Goal: Task Accomplishment & Management: Use online tool/utility

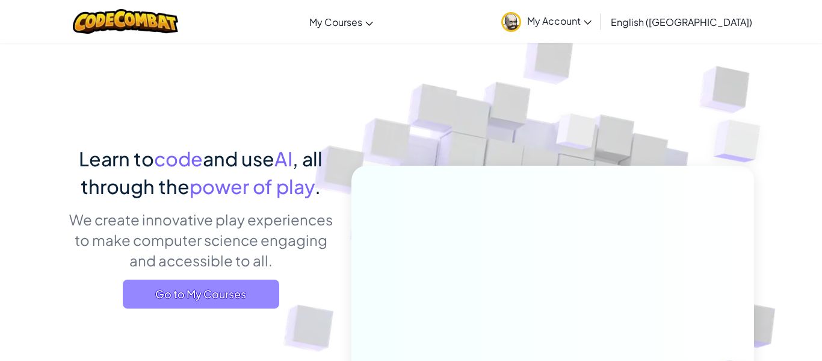
click at [240, 298] on span "Go to My Courses" at bounding box center [201, 293] width 157 height 29
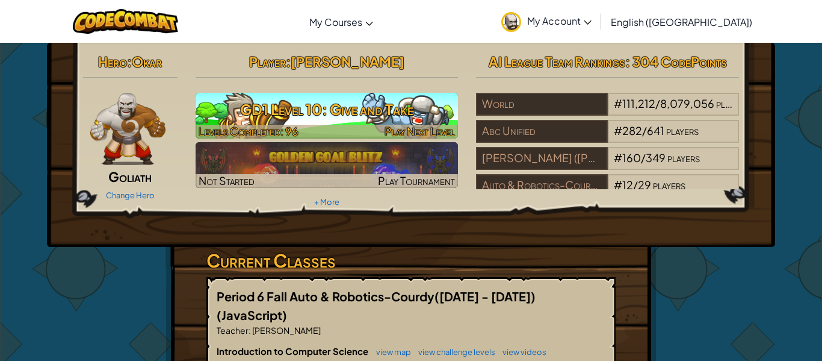
click at [307, 113] on h3 "GD1 Level 10: Give and Take" at bounding box center [327, 109] width 263 height 27
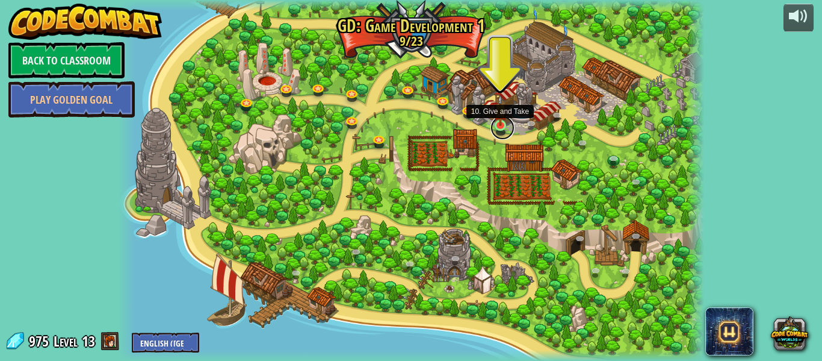
click at [494, 126] on link at bounding box center [503, 128] width 24 height 24
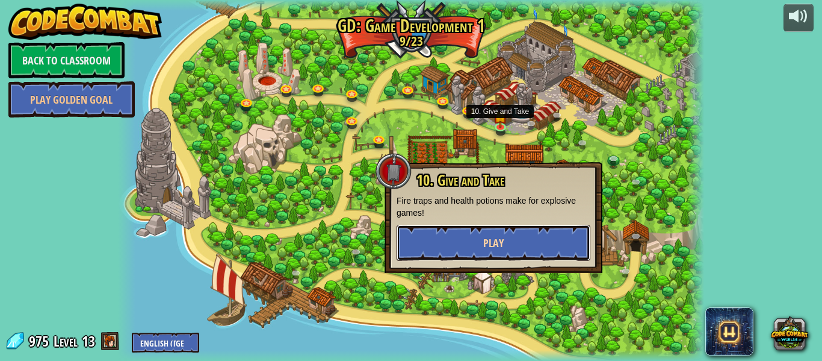
click at [530, 231] on button "Play" at bounding box center [494, 243] width 194 height 36
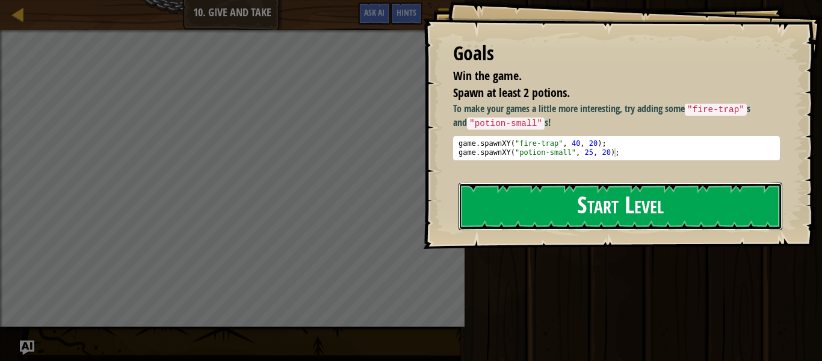
click at [554, 223] on button "Start Level" at bounding box center [621, 206] width 324 height 48
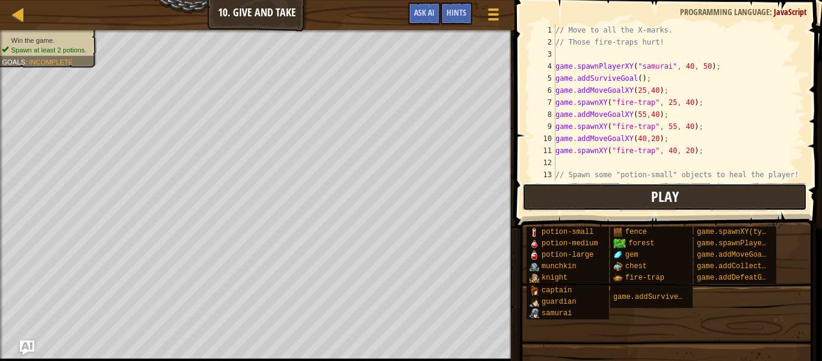
click at [577, 200] on button "Play" at bounding box center [664, 197] width 285 height 28
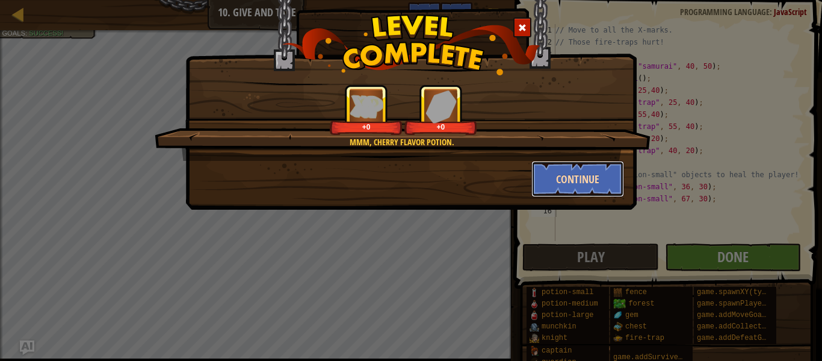
click at [555, 194] on button "Continue" at bounding box center [578, 179] width 93 height 36
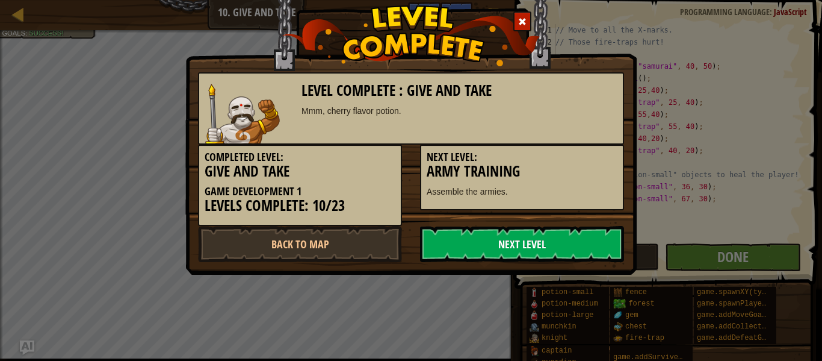
click at [535, 237] on link "Next Level" at bounding box center [522, 244] width 204 height 36
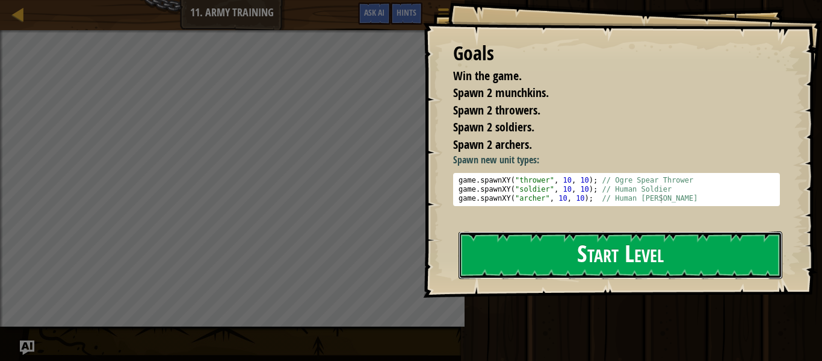
click at [680, 262] on button "Start Level" at bounding box center [621, 255] width 324 height 48
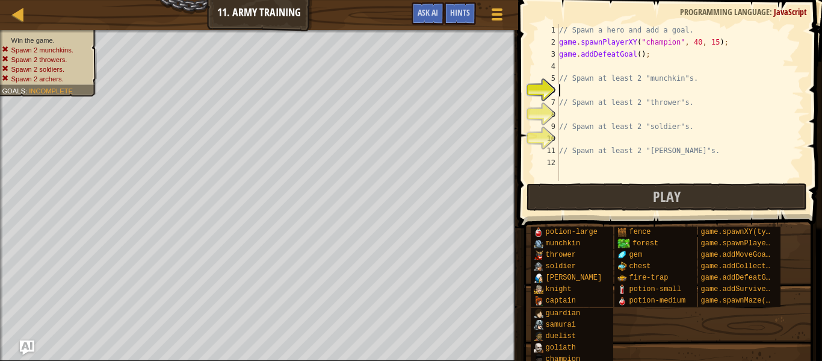
click at [583, 79] on div "// Spawn a hero and add a goal. game . spawnPlayerXY ( "champion" , 40 , 15 ) ;…" at bounding box center [680, 114] width 247 height 181
type textarea "// Spawn at least 2 "munchkin"s."
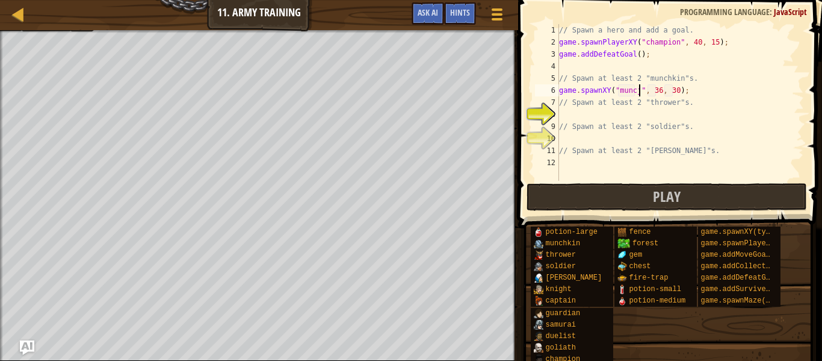
scroll to position [5, 12]
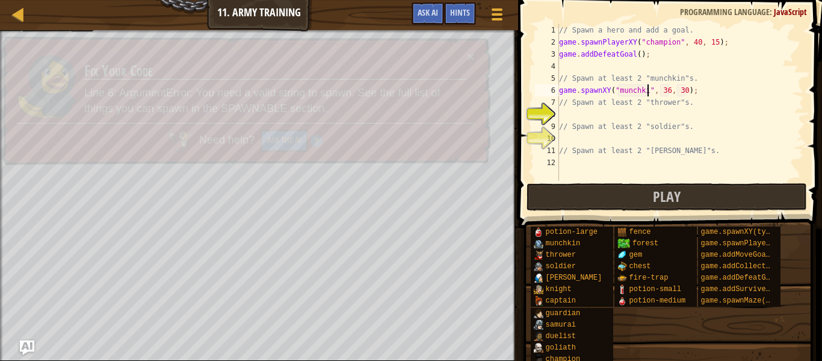
type textarea "game.spawnXY("munchkin", 36, 30);"
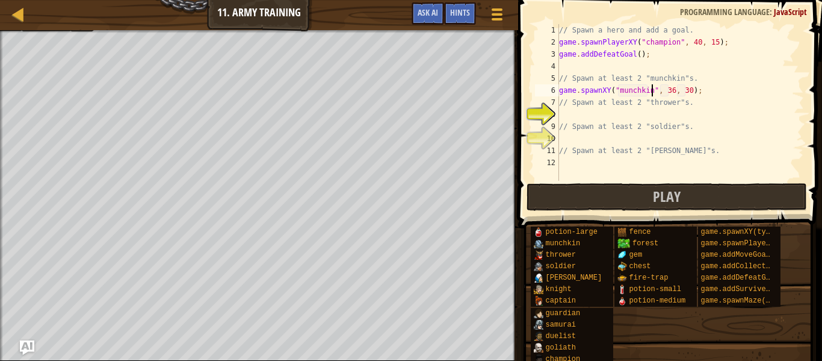
click at [699, 93] on div "// Spawn a hero and add a goal. game . spawnPlayerXY ( "champion" , 40 , 15 ) ;…" at bounding box center [680, 114] width 247 height 181
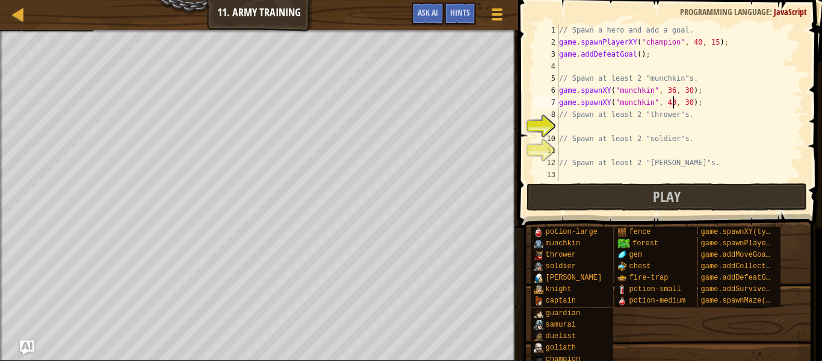
scroll to position [5, 17]
type textarea "// Spawn at least 2 "thrower"s."
type textarea "j"
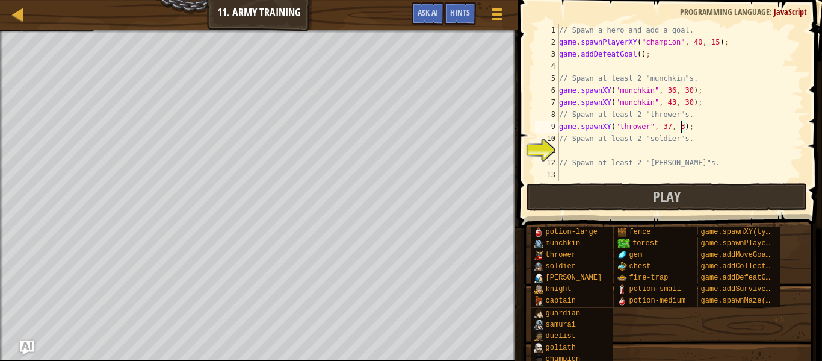
type textarea "game.spawnXY("thrower", 37, 38);"
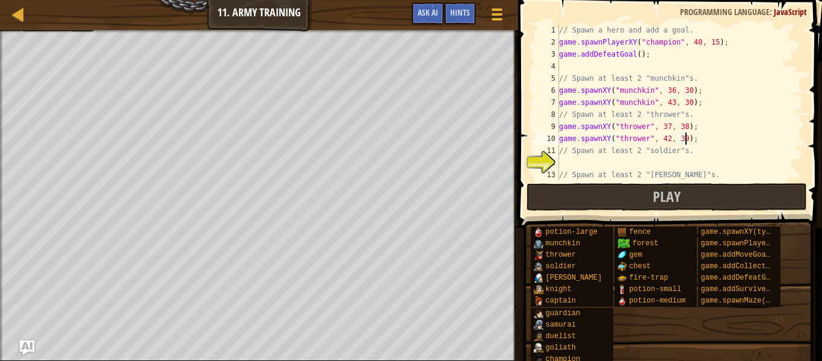
scroll to position [5, 19]
type textarea "// Spawn at least 2 "soldier"s."
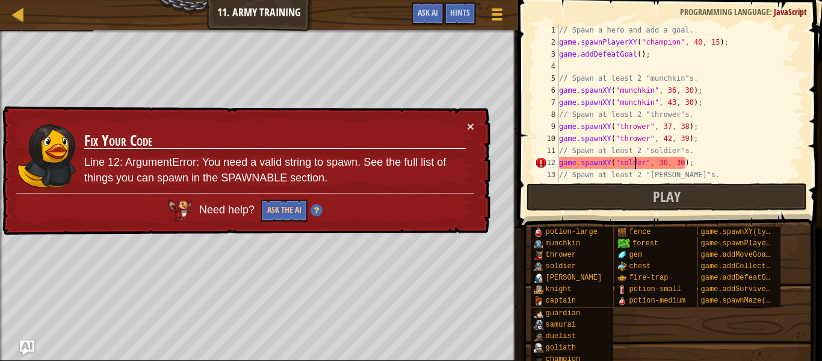
scroll to position [5, 12]
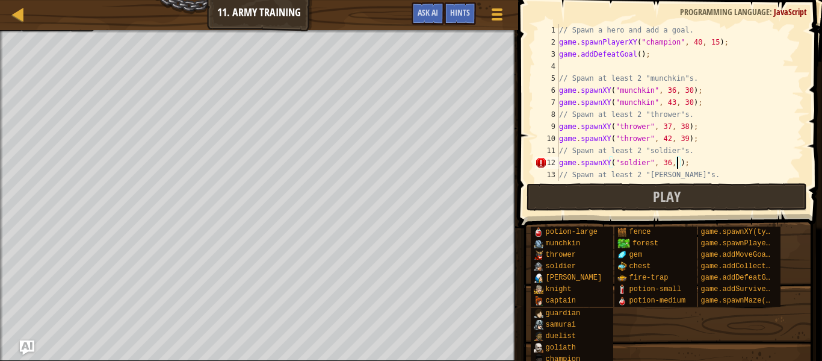
type textarea "game.spawnXY("soldier", 36, 45);"
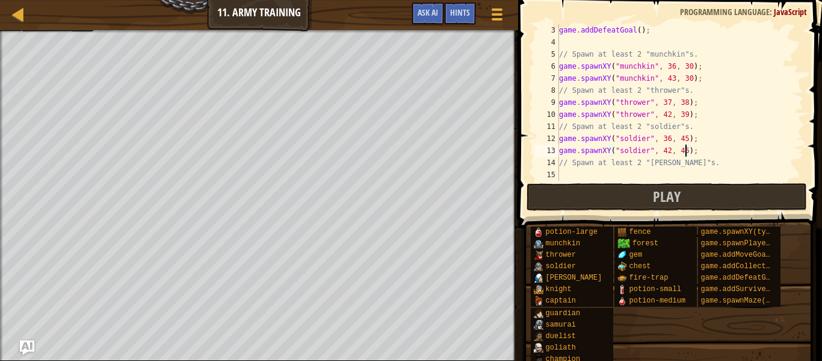
type textarea "// Spawn at least 2 "[PERSON_NAME]"s."
type textarea ";"
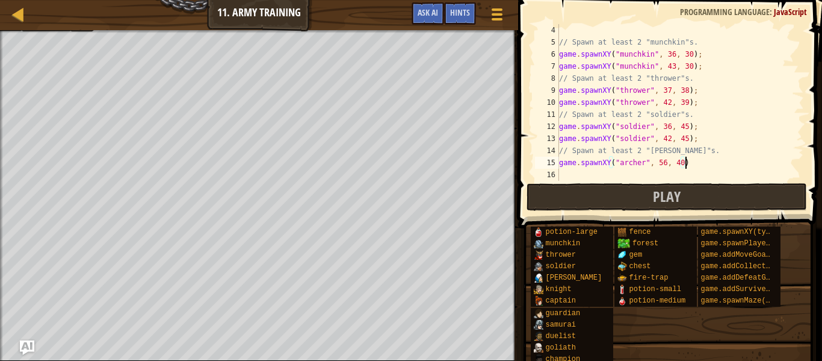
scroll to position [36, 0]
type textarea "game.spawnXY("[PERSON_NAME]", 56, 40);"
type textarea "h"
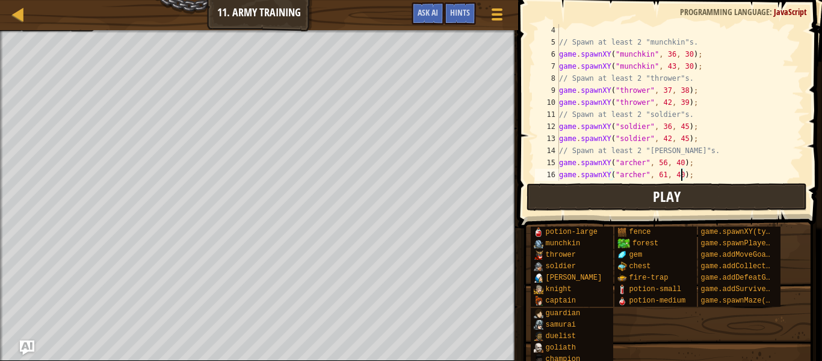
type textarea "game.spawnXY("[PERSON_NAME]", 61, 40);"
click at [689, 193] on button "Play" at bounding box center [667, 197] width 281 height 28
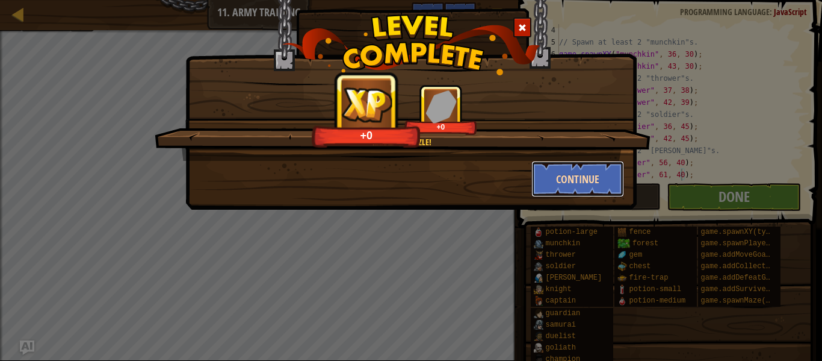
click at [571, 180] on button "Continue" at bounding box center [578, 179] width 93 height 36
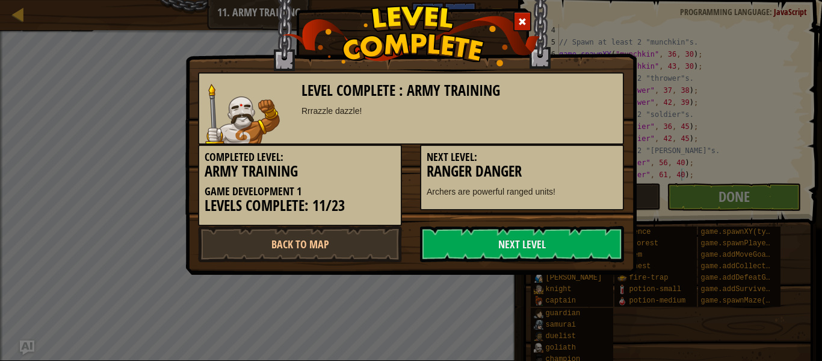
click at [571, 180] on div "Next Level: Ranger Danger Archers are powerful ranged units!" at bounding box center [522, 177] width 204 height 66
click at [549, 241] on link "Next Level" at bounding box center [522, 244] width 204 height 36
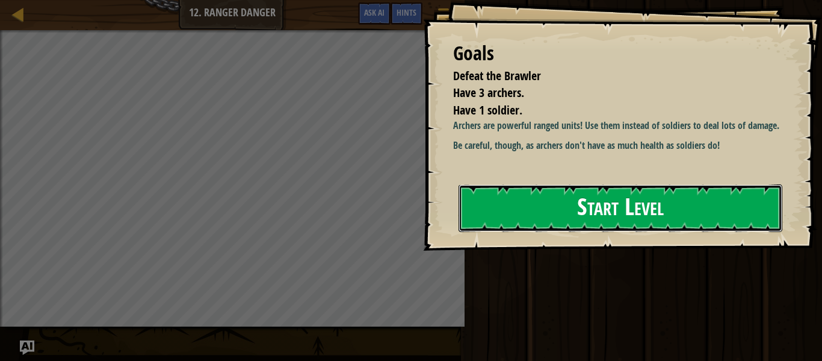
click at [621, 217] on button "Start Level" at bounding box center [621, 208] width 324 height 48
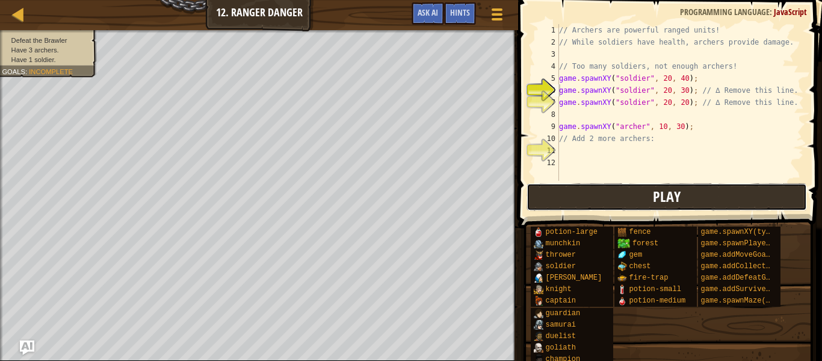
drag, startPoint x: 670, startPoint y: 192, endPoint x: 567, endPoint y: 185, distance: 103.2
click at [567, 185] on button "Play" at bounding box center [667, 197] width 281 height 28
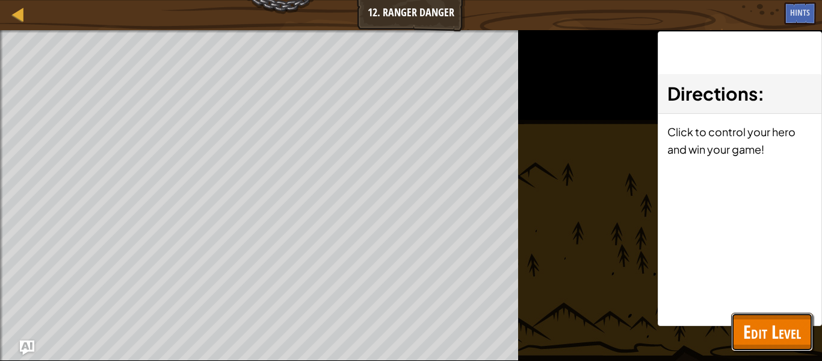
click at [755, 320] on span "Edit Level" at bounding box center [772, 331] width 58 height 25
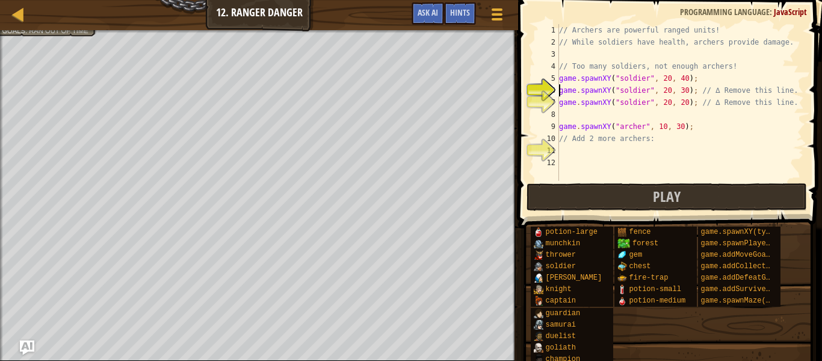
click at [556, 124] on div "9" at bounding box center [547, 126] width 24 height 12
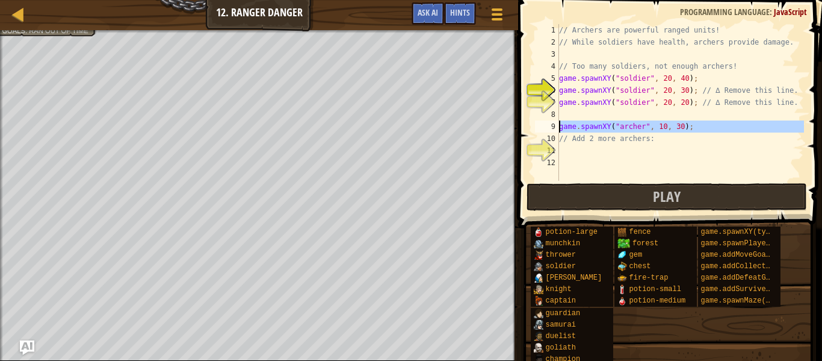
drag, startPoint x: 557, startPoint y: 124, endPoint x: 564, endPoint y: 125, distance: 7.3
click at [564, 125] on div "game.spawnXY("soldier", 20, 30); // ∆ Remove this line. 1 2 3 4 5 6 7 8 9 10 11…" at bounding box center [668, 102] width 271 height 157
click at [561, 143] on div "// Archers are powerful ranged units! // While soldiers have health, archers pr…" at bounding box center [680, 102] width 247 height 157
type textarea "// Add 2 more archers:"
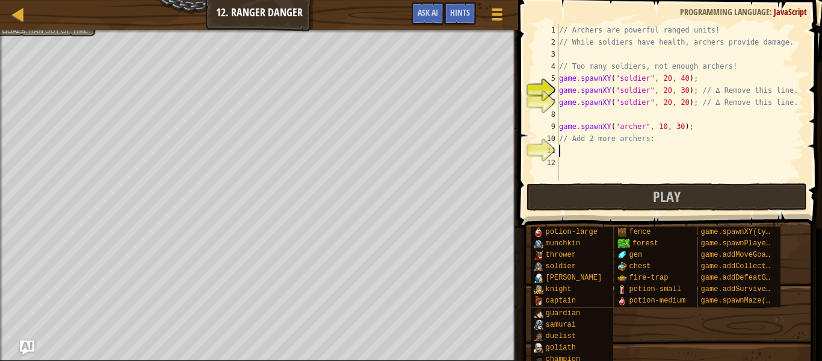
click at [565, 148] on div "// Archers are powerful ranged units! // While soldiers have health, archers pr…" at bounding box center [680, 114] width 247 height 181
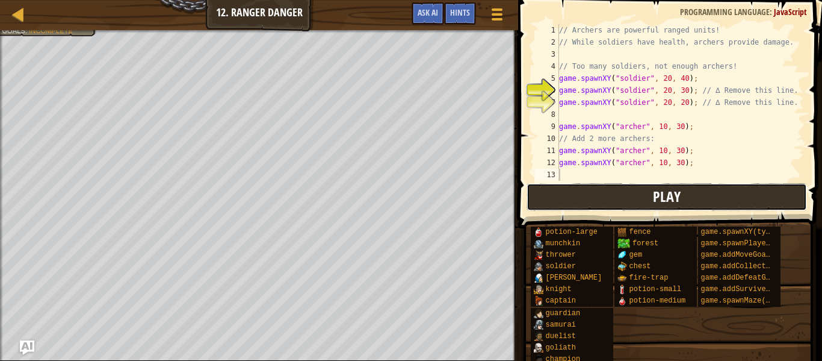
click at [612, 202] on button "Play" at bounding box center [667, 197] width 281 height 28
click at [612, 204] on button "Play" at bounding box center [667, 197] width 281 height 28
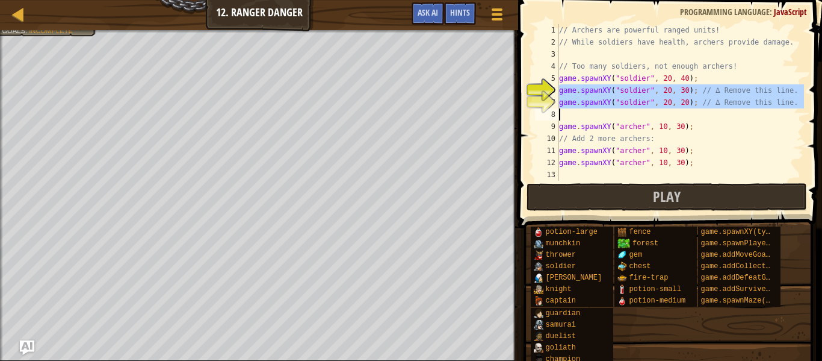
drag, startPoint x: 560, startPoint y: 89, endPoint x: 776, endPoint y: 114, distance: 217.5
click at [776, 114] on div "// Archers are powerful ranged units! // While soldiers have health, archers pr…" at bounding box center [680, 114] width 247 height 181
type textarea "game.spawnXY("soldier", 20, 20); // ∆ Remove this line."
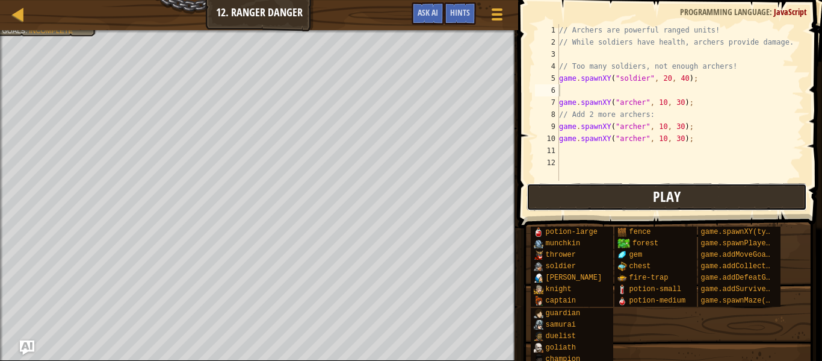
click at [755, 193] on button "Play" at bounding box center [667, 197] width 281 height 28
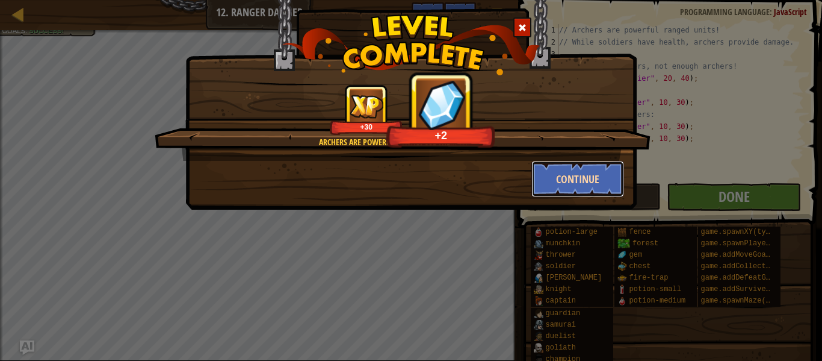
click at [580, 174] on button "Continue" at bounding box center [578, 179] width 93 height 36
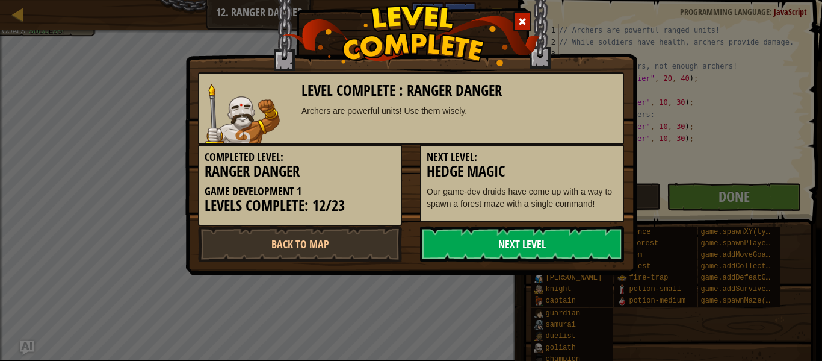
click at [536, 245] on link "Next Level" at bounding box center [522, 244] width 204 height 36
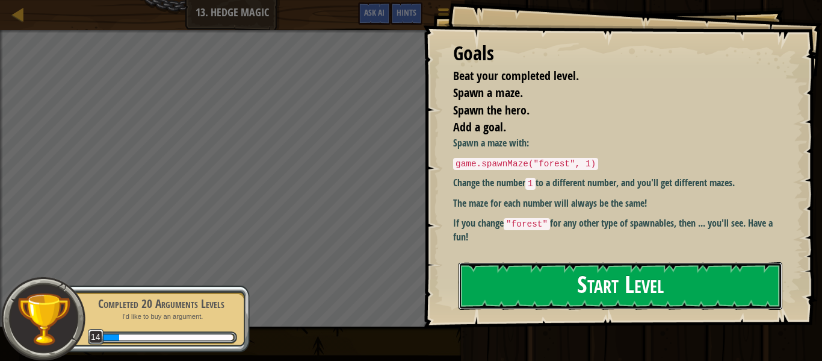
click at [520, 294] on button "Start Level" at bounding box center [621, 286] width 324 height 48
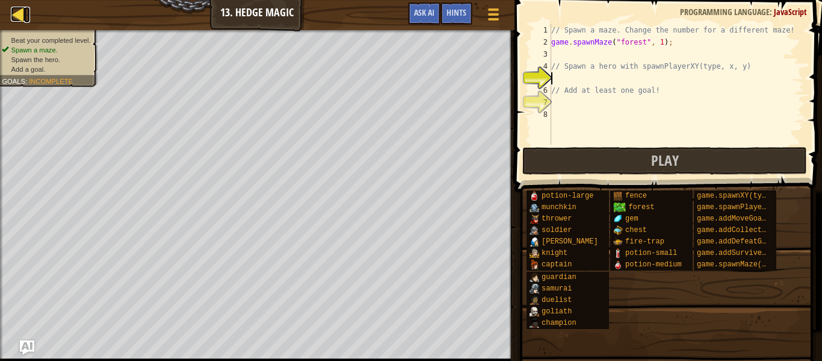
click at [11, 16] on div at bounding box center [18, 14] width 15 height 15
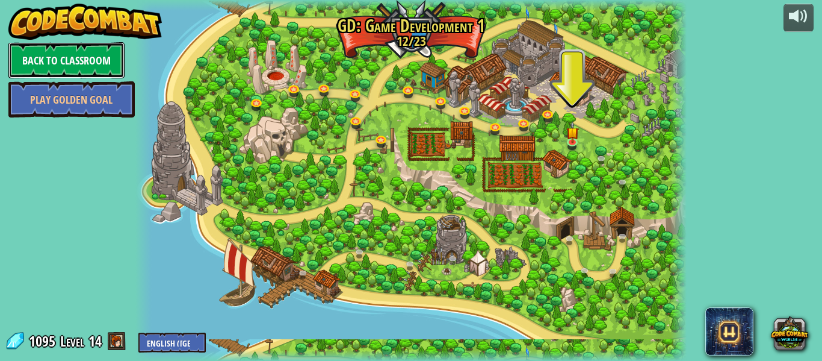
click at [50, 64] on link "Back to Classroom" at bounding box center [66, 60] width 116 height 36
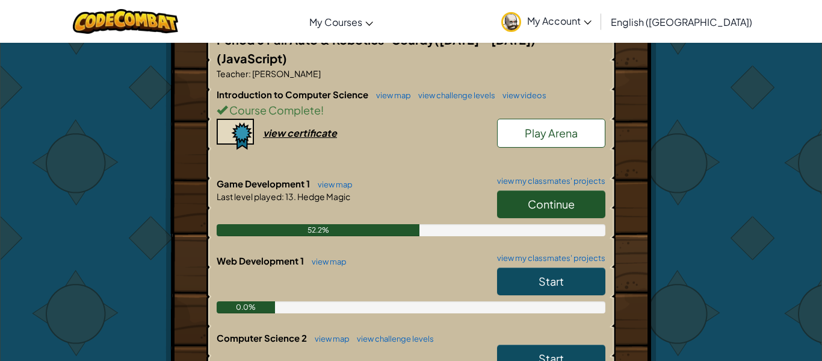
scroll to position [255, 0]
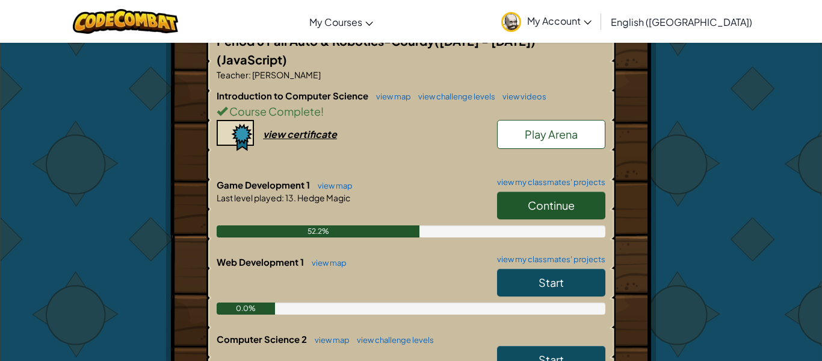
click at [541, 198] on span "Continue" at bounding box center [551, 205] width 47 height 14
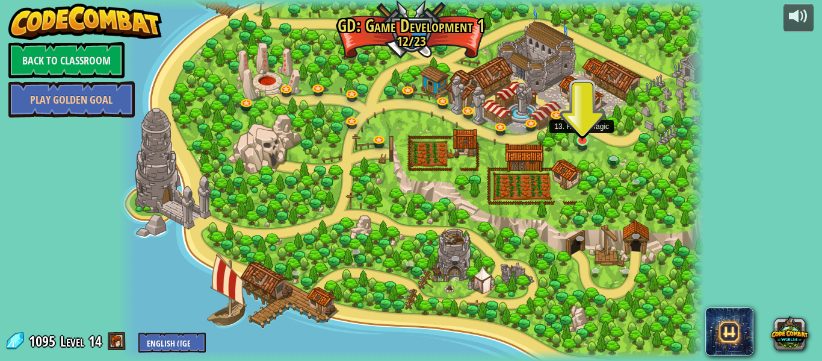
click at [581, 137] on img at bounding box center [582, 126] width 14 height 32
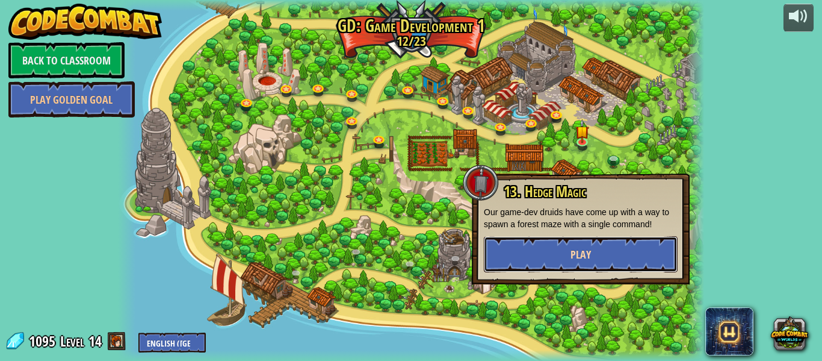
click at [585, 249] on span "Play" at bounding box center [581, 254] width 20 height 15
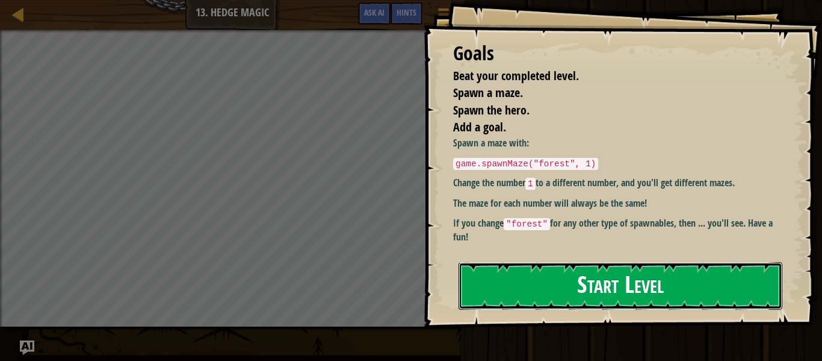
click at [586, 283] on button "Start Level" at bounding box center [621, 286] width 324 height 48
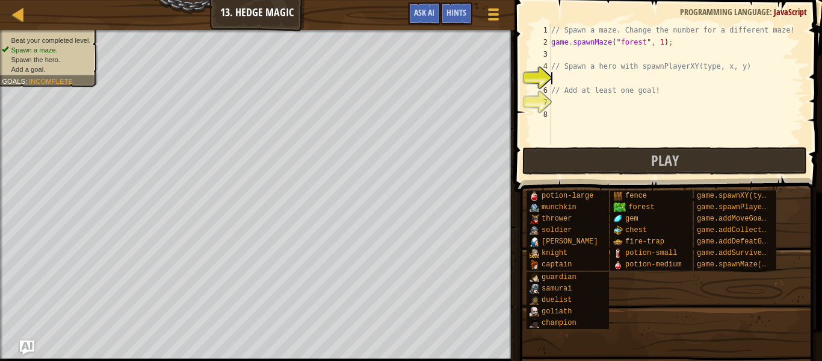
scroll to position [5, 1]
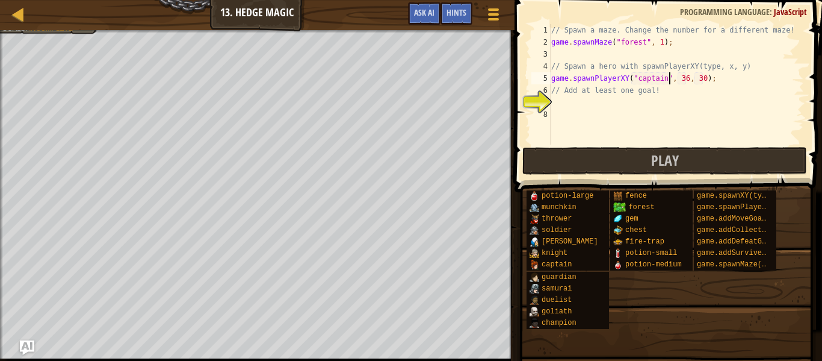
type textarea "// Add at least one goal!"
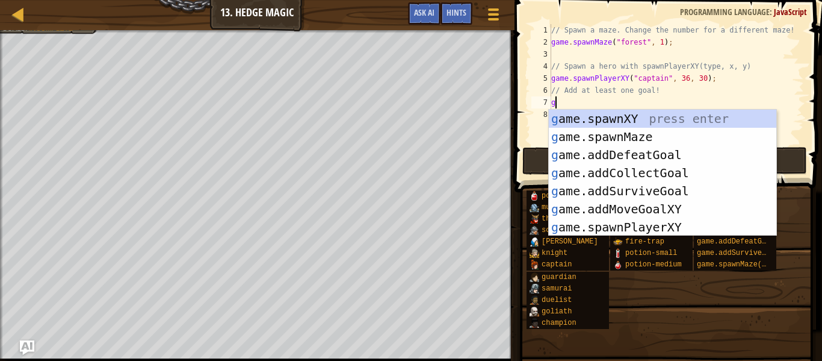
type textarea "go"
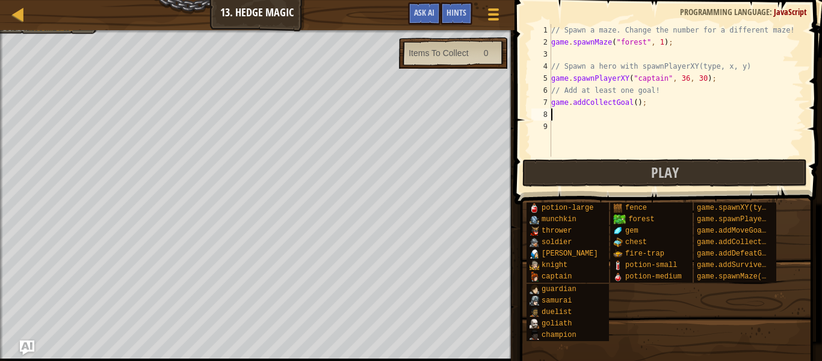
click at [636, 104] on div "// Spawn a maze. Change the number for a different maze! game . spawnMaze ( "fo…" at bounding box center [676, 102] width 255 height 157
type textarea "game.addCollectGoal(2);"
click at [567, 114] on div "// Spawn a maze. Change the number for a different maze! game . spawnMaze ( "fo…" at bounding box center [676, 102] width 255 height 157
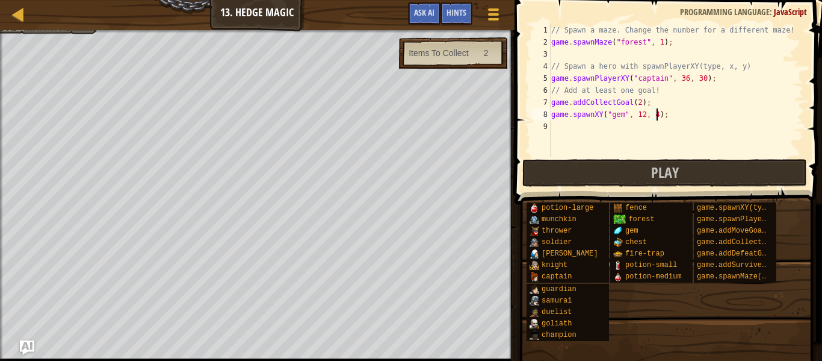
type textarea "game.spawnXY("gem", 12, 49);"
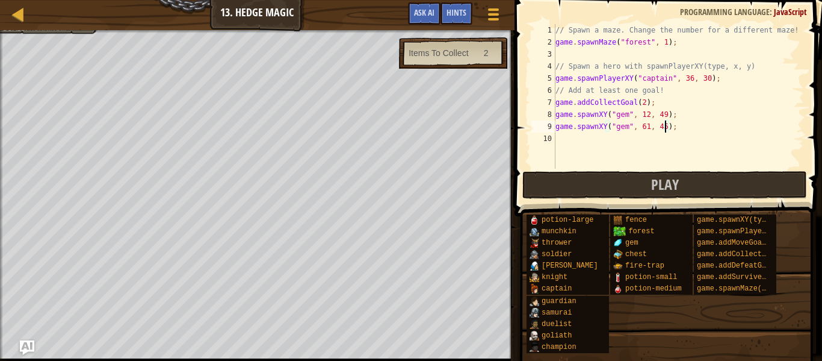
scroll to position [5, 16]
type textarea "game.spawnXY("gem", 61, 45);"
click at [635, 190] on button "Play" at bounding box center [664, 185] width 285 height 28
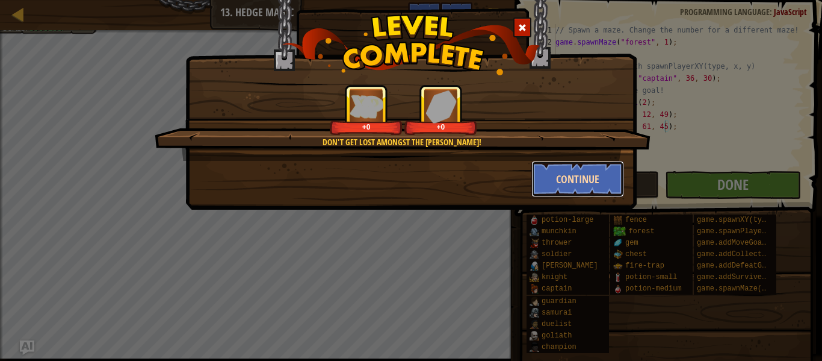
click at [561, 181] on button "Continue" at bounding box center [578, 179] width 93 height 36
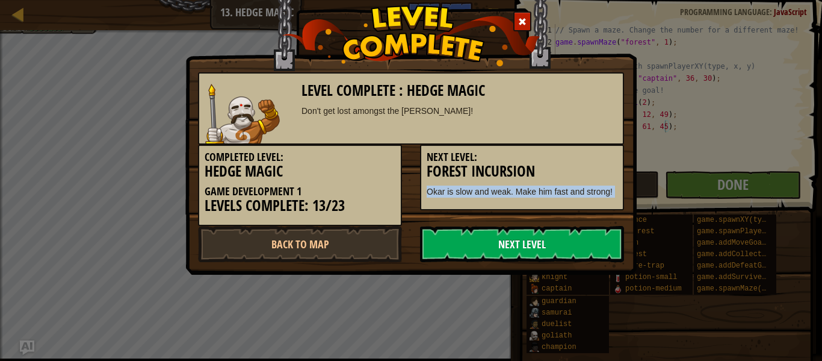
click at [559, 247] on link "Next Level" at bounding box center [522, 244] width 204 height 36
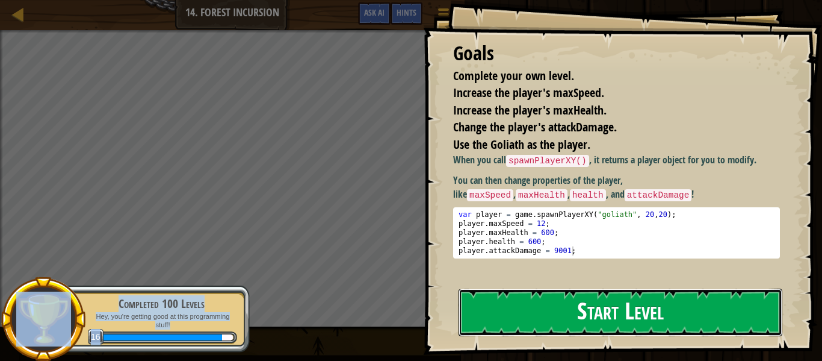
click at [638, 324] on button "Start Level" at bounding box center [621, 312] width 324 height 48
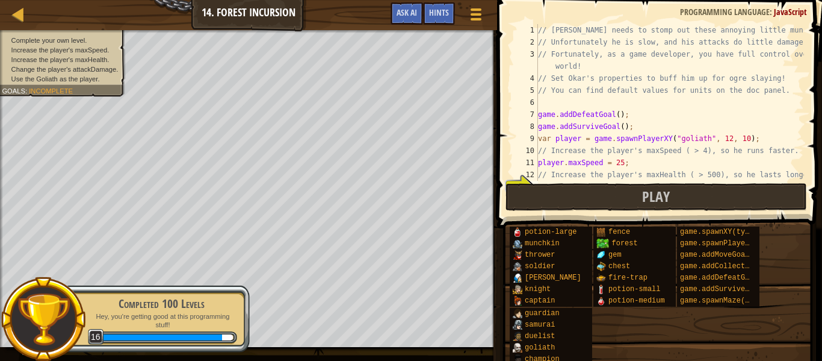
scroll to position [72, 0]
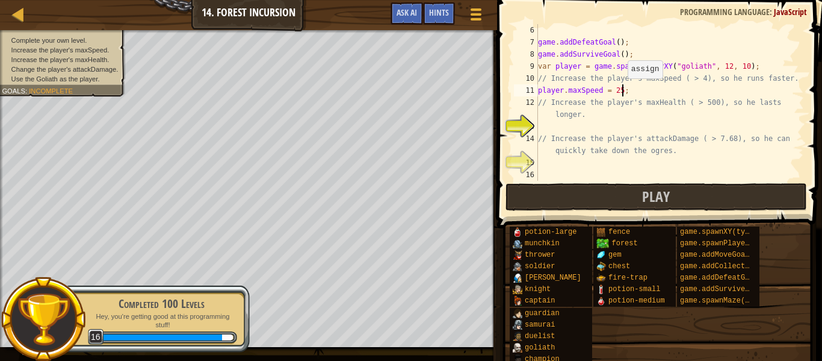
click at [621, 90] on div "game . addDefeatGoal ( ) ; game . addSurviveGoal ( ) ; var player = game . spaw…" at bounding box center [670, 114] width 268 height 181
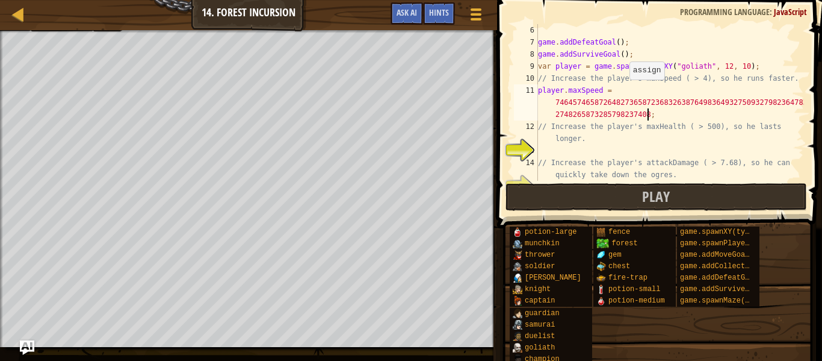
type textarea "player.maxSpeed = 7464574658726482736587236832638764983649327509327982364783274…"
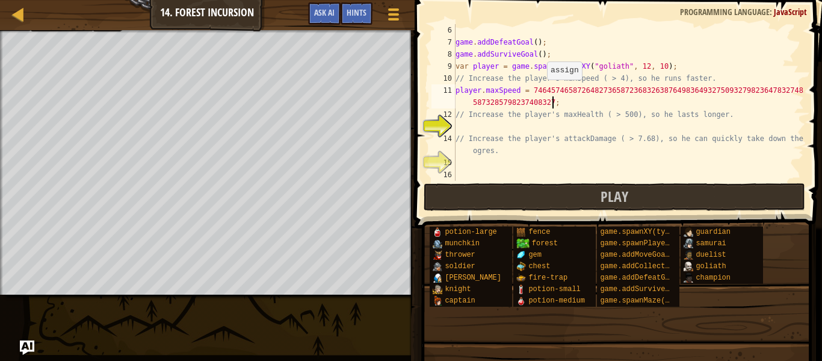
scroll to position [12, 0]
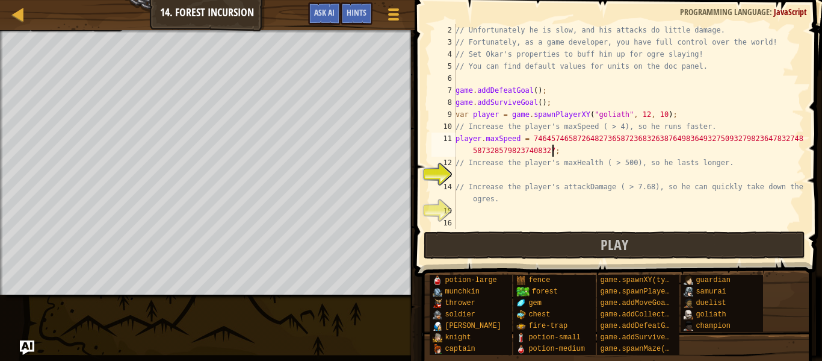
click at [483, 176] on div "// Unfortunately he is slow, and his attacks do little damage. // Fortunately, …" at bounding box center [628, 138] width 351 height 229
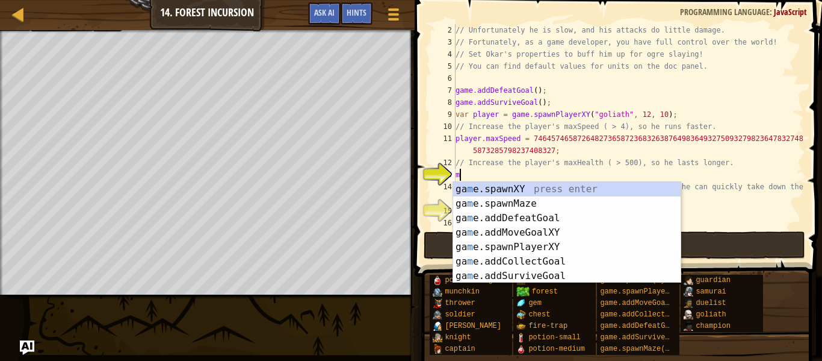
type textarea "m"
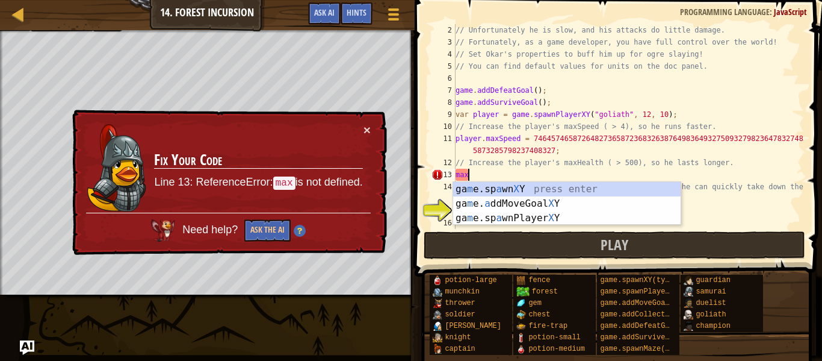
scroll to position [5, 1]
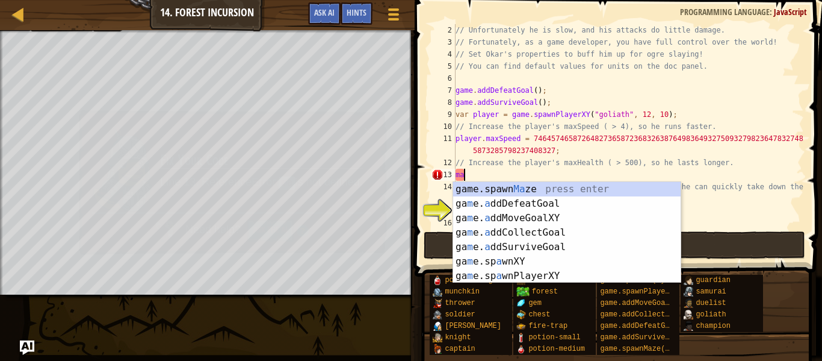
type textarea "m"
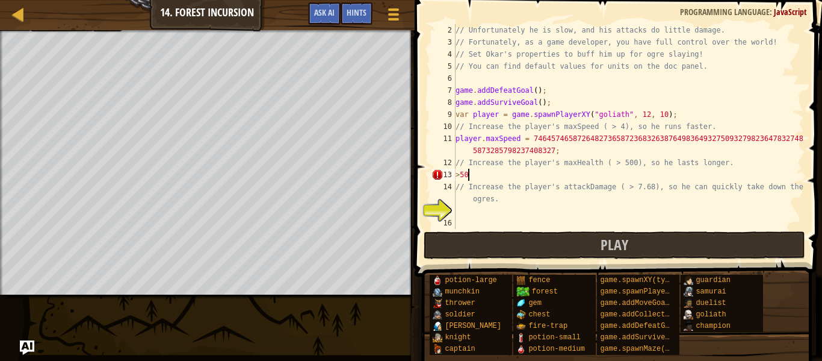
scroll to position [5, 2]
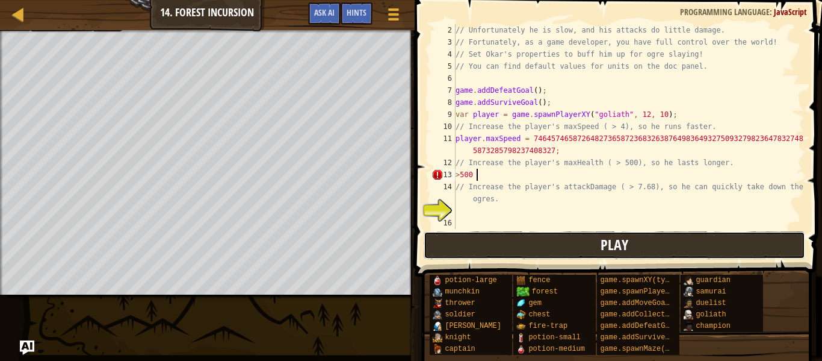
click at [548, 250] on button "Play" at bounding box center [615, 245] width 382 height 28
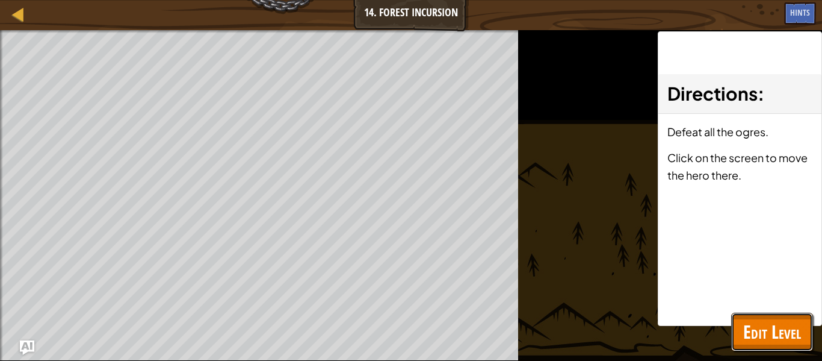
click at [784, 332] on span "Edit Level" at bounding box center [772, 331] width 58 height 25
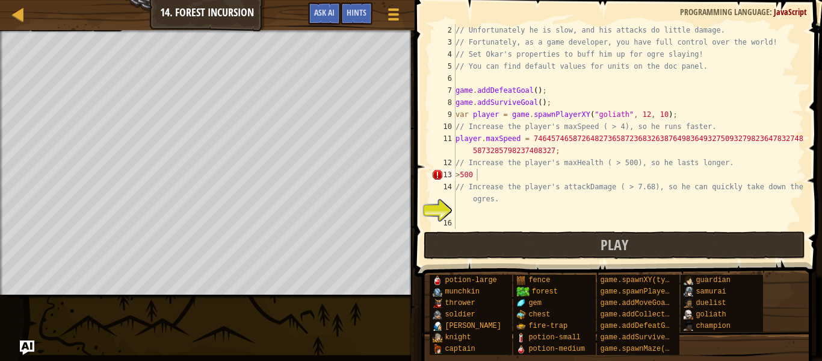
click at [477, 177] on div "// Unfortunately he is slow, and his attacks do little damage. // Fortunately, …" at bounding box center [628, 138] width 351 height 229
type textarea ">"
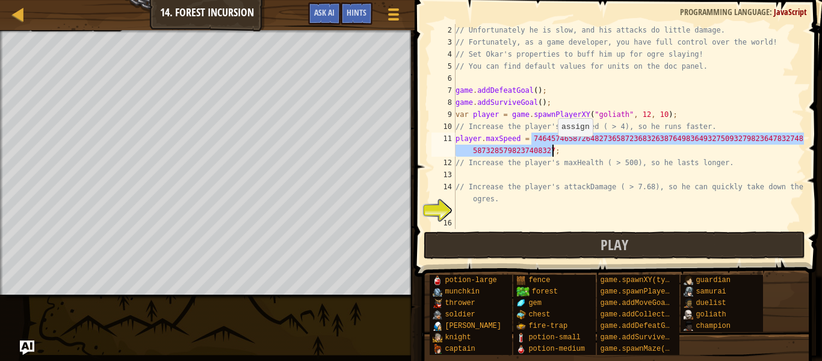
drag, startPoint x: 532, startPoint y: 141, endPoint x: 553, endPoint y: 148, distance: 22.3
click at [553, 148] on div "// Unfortunately he is slow, and his attacks do little damage. // Fortunately, …" at bounding box center [628, 138] width 351 height 229
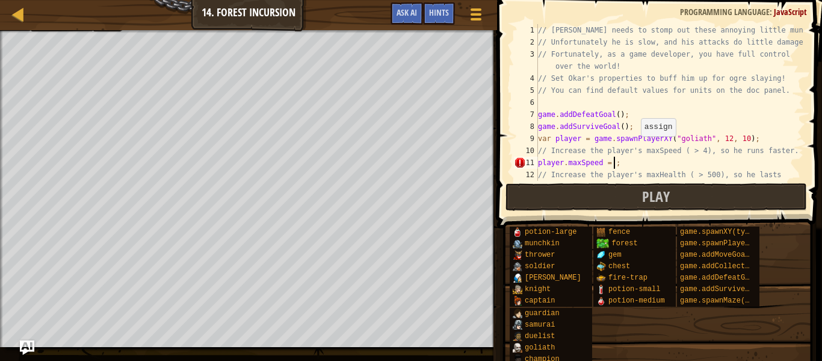
scroll to position [5, 12]
type textarea "player.maxSpeed = 25;"
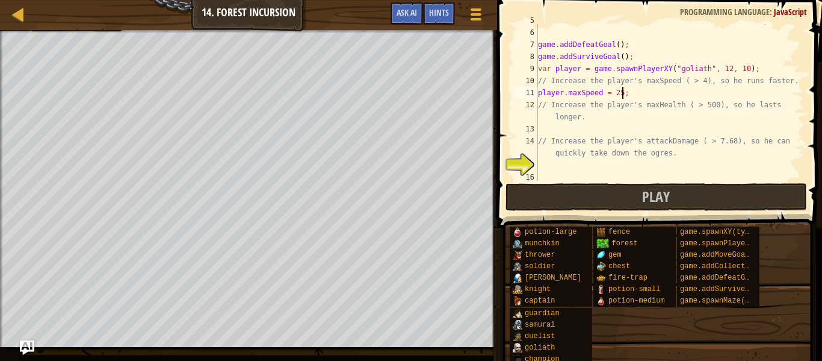
scroll to position [72, 0]
click at [553, 122] on div "game . addDefeatGoal ( ) ; game . addSurviveGoal ( ) ; var player = game . spaw…" at bounding box center [670, 114] width 268 height 181
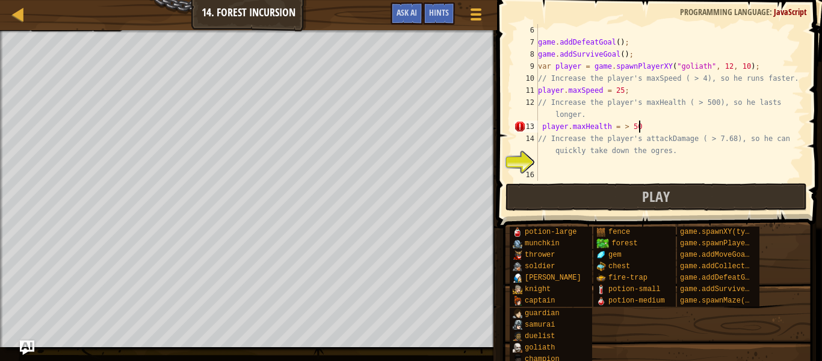
scroll to position [5, 14]
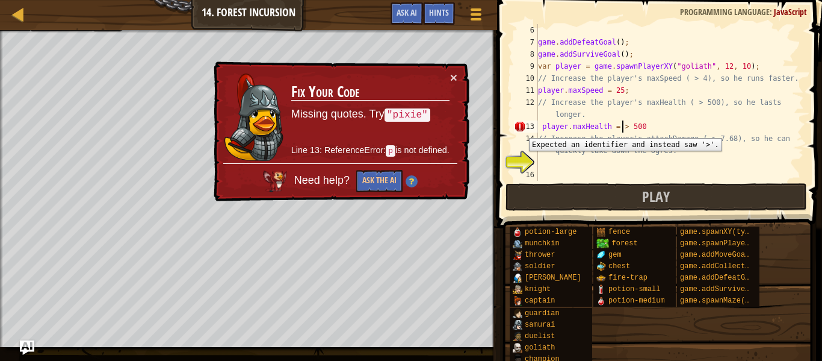
click at [520, 129] on div "13" at bounding box center [526, 126] width 24 height 12
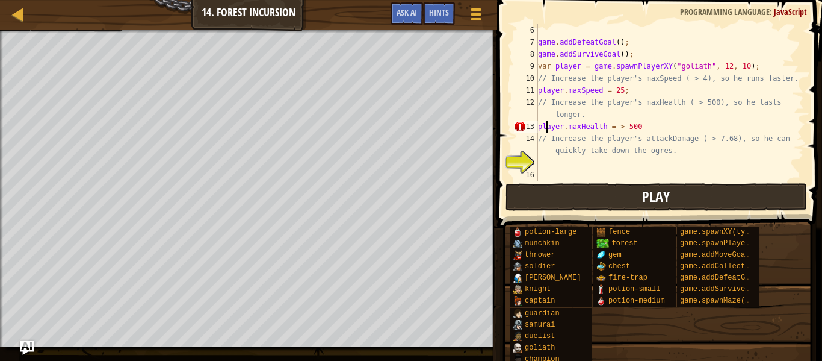
type textarea "player.maxHealth = > 500"
click at [600, 198] on button "Play" at bounding box center [657, 197] width 302 height 28
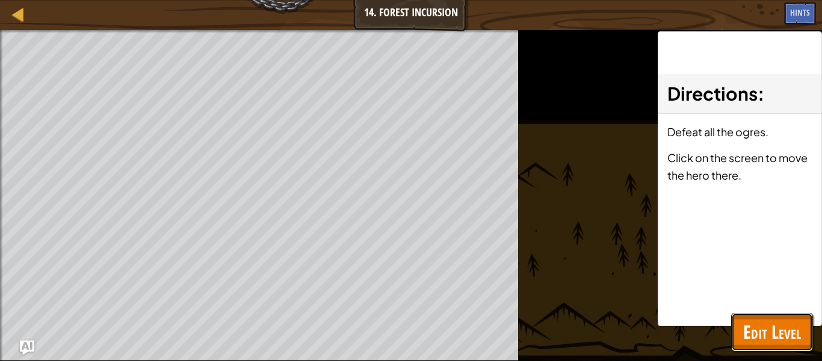
click at [754, 318] on button "Edit Level" at bounding box center [772, 331] width 82 height 39
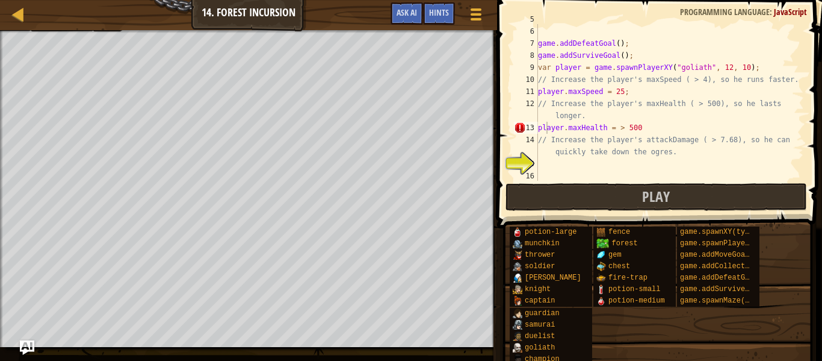
scroll to position [72, 0]
click at [593, 164] on div "game . addDefeatGoal ( ) ; game . addSurviveGoal ( ) ; var player = game . spaw…" at bounding box center [670, 114] width 268 height 181
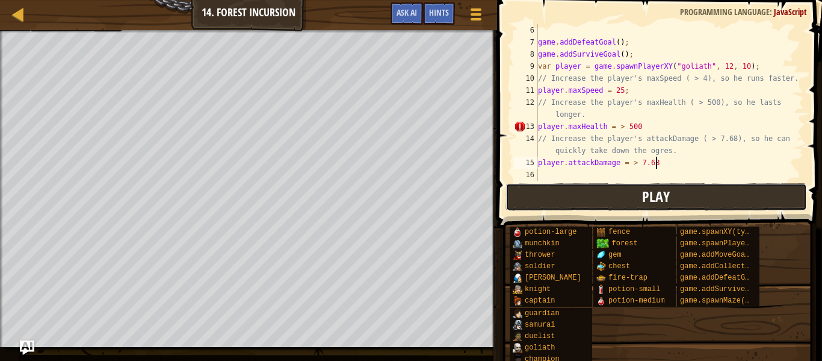
click at [615, 191] on button "Play" at bounding box center [657, 197] width 302 height 28
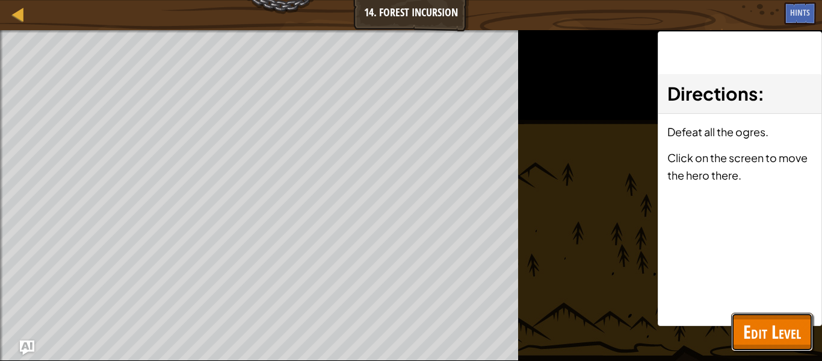
click at [744, 337] on span "Edit Level" at bounding box center [772, 331] width 58 height 25
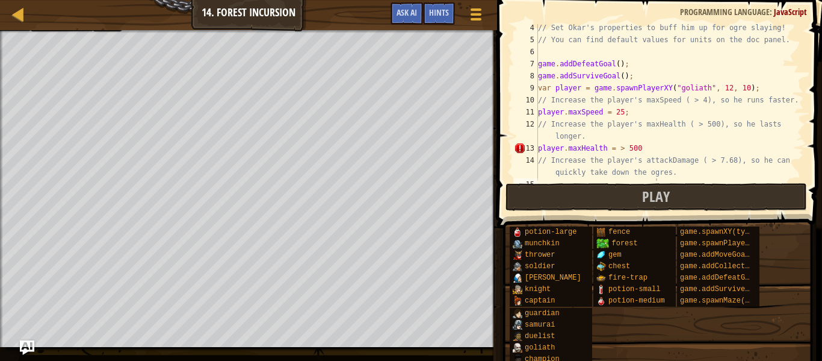
scroll to position [51, 0]
click at [665, 116] on div "// Set Okar's properties to buff him up for ogre slaying! // You can find defau…" at bounding box center [670, 112] width 268 height 181
type textarea "player.maxSpeed = 4;"
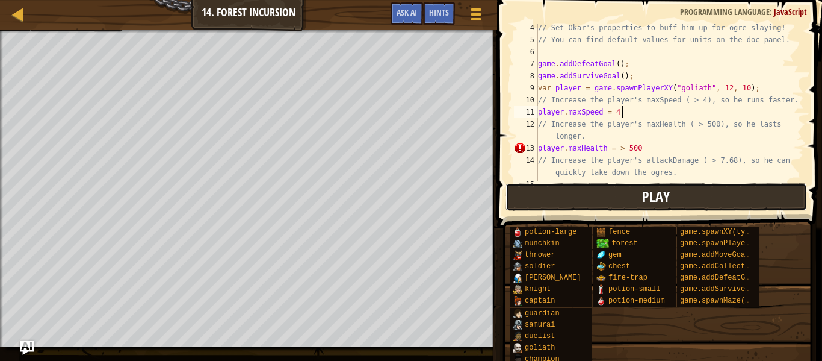
click at [622, 197] on button "Play" at bounding box center [657, 197] width 302 height 28
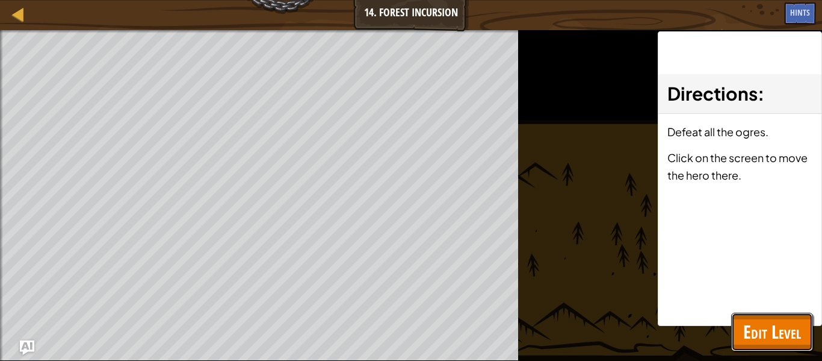
click at [760, 326] on span "Edit Level" at bounding box center [772, 331] width 58 height 25
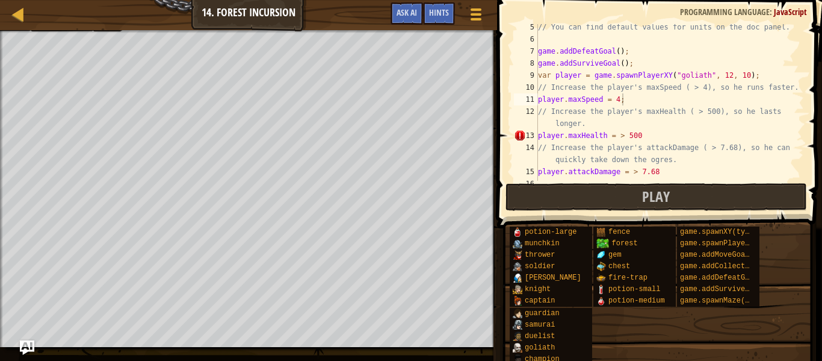
scroll to position [72, 0]
